Goal: Task Accomplishment & Management: Use online tool/utility

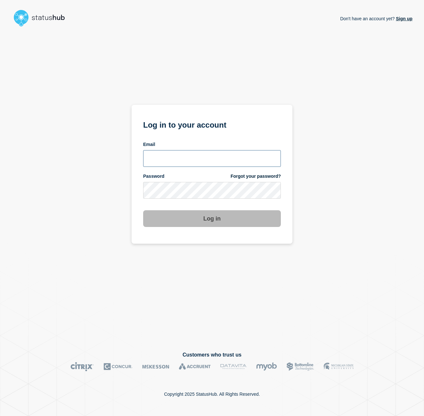
click at [168, 164] on input "email input" at bounding box center [212, 158] width 138 height 17
type input "nicholas.reh@bazaarvoice.com"
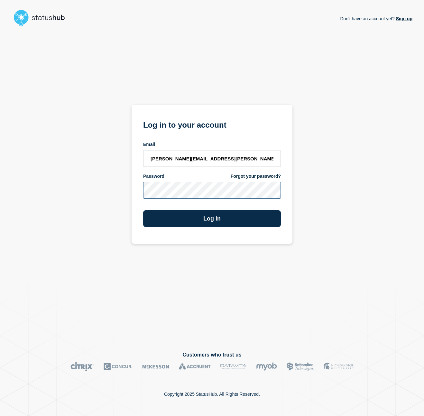
click at [143, 210] on button "Log in" at bounding box center [212, 218] width 138 height 17
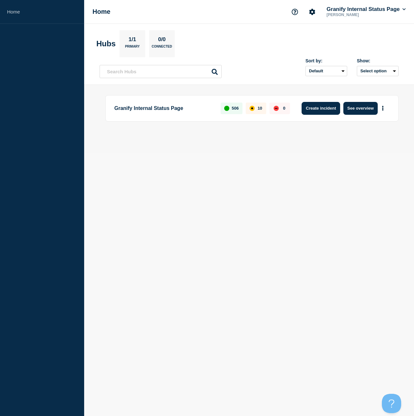
click at [322, 109] on button "Create incident" at bounding box center [321, 108] width 39 height 13
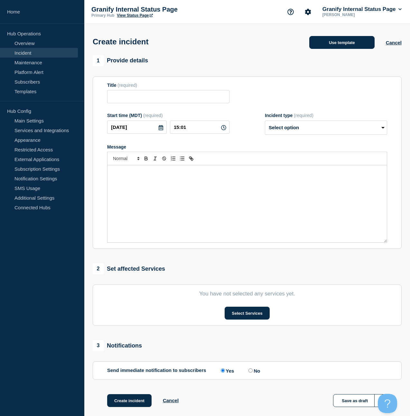
click at [357, 42] on button "Use template" at bounding box center [341, 42] width 65 height 13
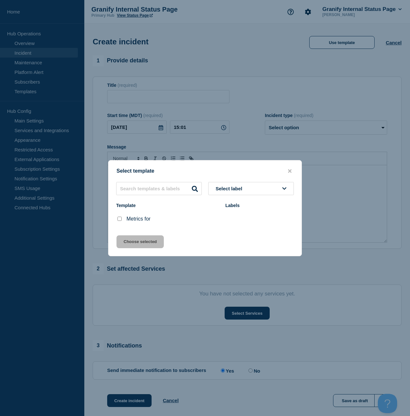
click at [119, 220] on input "Metrics for checkbox" at bounding box center [119, 219] width 4 height 4
checkbox input "true"
click at [131, 247] on button "Choose selected" at bounding box center [139, 241] width 47 height 13
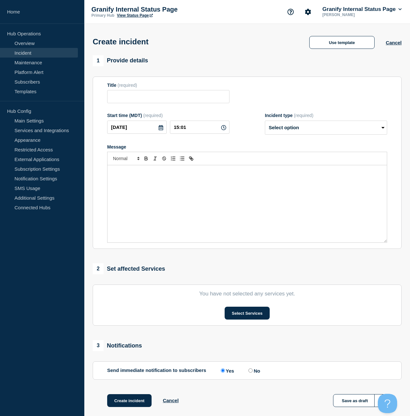
type input "Metrics for"
select select "monitoring"
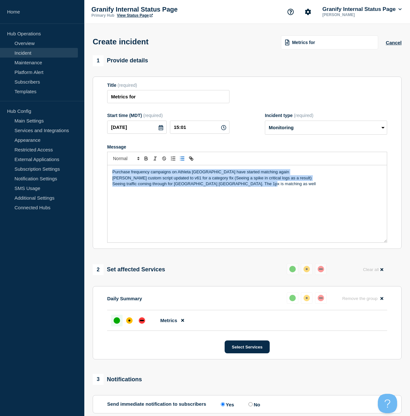
click at [181, 157] on line "Toggle bulleted list" at bounding box center [182, 157] width 3 height 0
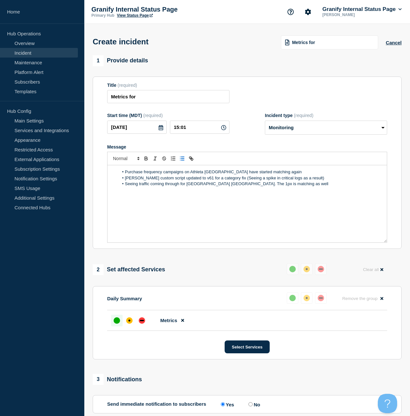
click at [214, 212] on div "Purchase frequency campaigns on Athleta [GEOGRAPHIC_DATA] have started matching…" at bounding box center [246, 203] width 279 height 77
click at [270, 181] on li "[PERSON_NAME] custom script updated to v61 for a category fix (Seeing a spike i…" at bounding box center [250, 178] width 263 height 6
paste input "[URL][DOMAIN_NAME]"
type input "[URL][DOMAIN_NAME]"
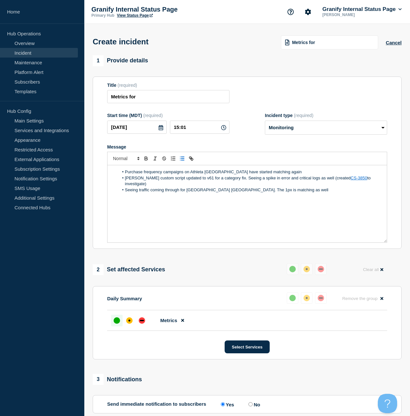
click at [350, 180] on link "CS-3850" at bounding box center [358, 178] width 16 height 5
click at [143, 204] on div "Purchase frequency campaigns on Athleta [GEOGRAPHIC_DATA] have started matching…" at bounding box center [246, 203] width 279 height 77
click at [178, 204] on div "Purchase frequency campaigns on Athleta [GEOGRAPHIC_DATA] have started matching…" at bounding box center [246, 203] width 279 height 77
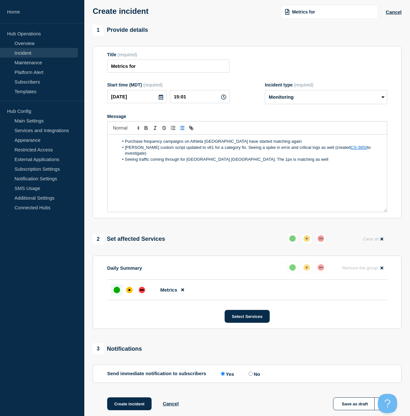
scroll to position [77, 0]
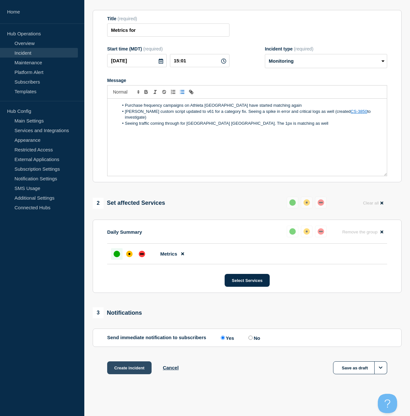
click at [115, 366] on button "Create incident" at bounding box center [129, 367] width 44 height 13
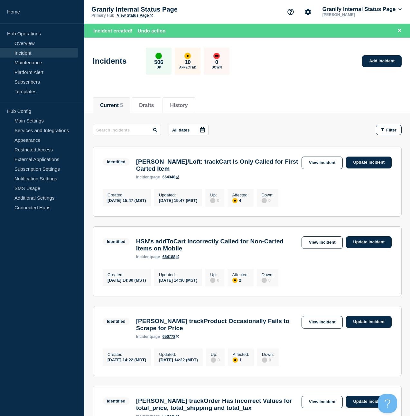
click at [221, 129] on div "All dates Filter" at bounding box center [247, 130] width 309 height 10
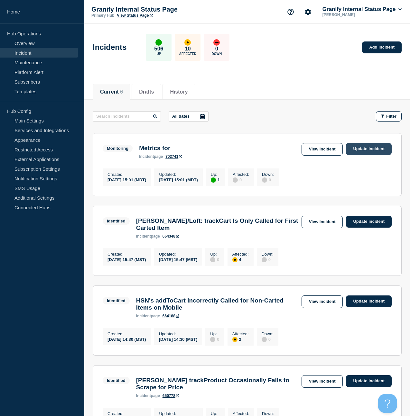
click at [376, 147] on link "Update incident" at bounding box center [369, 149] width 46 height 12
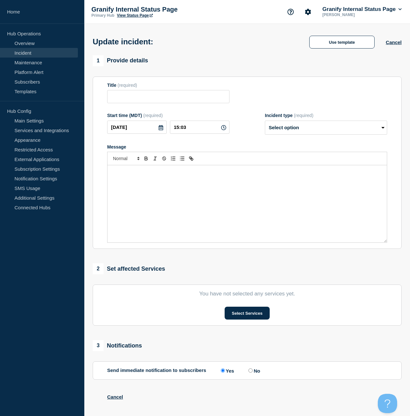
type input "Metrics for"
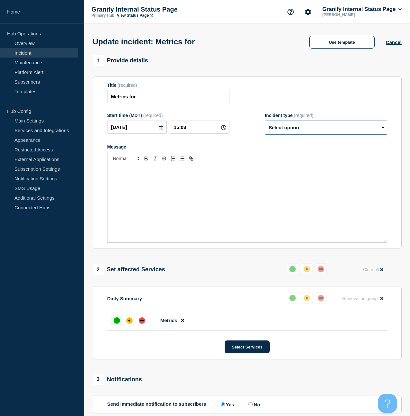
click at [303, 132] on select "Select option Investigating Identified Monitoring Resolved" at bounding box center [326, 128] width 122 height 14
select select "resolved"
click at [265, 125] on select "Select option Investigating Identified Monitoring Resolved" at bounding box center [326, 128] width 122 height 14
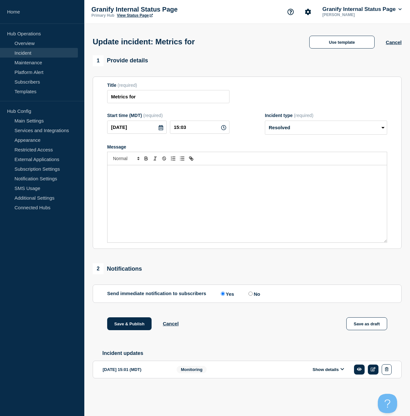
click at [249, 296] on input "No" at bounding box center [250, 294] width 4 height 4
radio input "true"
radio input "false"
click at [119, 328] on button "Save & Publish" at bounding box center [129, 323] width 44 height 13
